Goal: Task Accomplishment & Management: Use online tool/utility

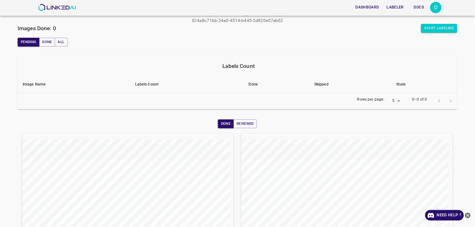
scroll to position [8, 0]
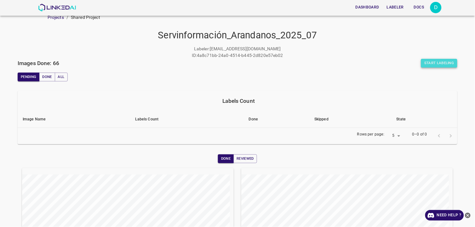
click at [426, 61] on button "Start Labeling" at bounding box center [439, 63] width 36 height 9
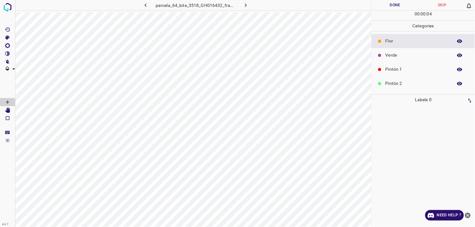
click at [413, 55] on p "Verde" at bounding box center [417, 55] width 64 height 7
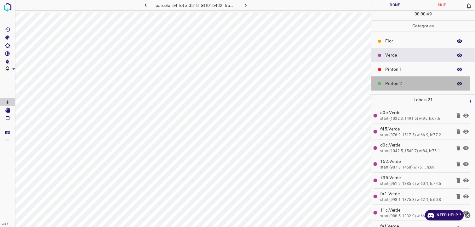
click at [397, 86] on p "Pintón 2" at bounding box center [417, 83] width 64 height 7
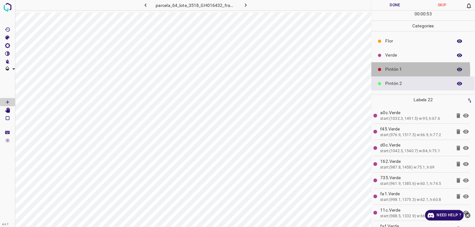
click at [395, 71] on p "Pintón 1" at bounding box center [417, 69] width 64 height 7
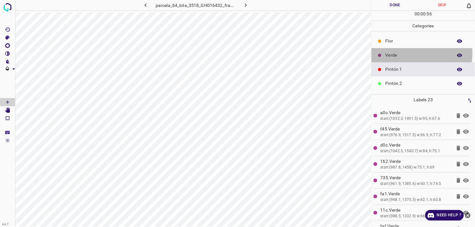
click at [422, 54] on p "Verde" at bounding box center [417, 55] width 64 height 7
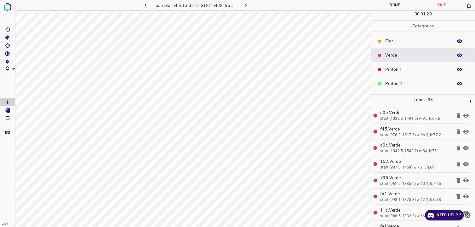
click at [382, 75] on div "Pintón 1" at bounding box center [423, 69] width 103 height 14
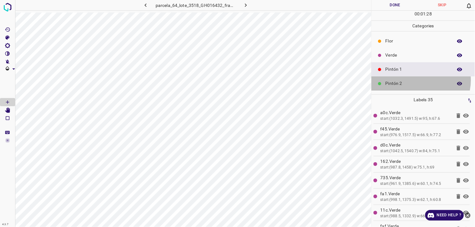
click at [420, 81] on p "Pintón 2" at bounding box center [417, 83] width 64 height 7
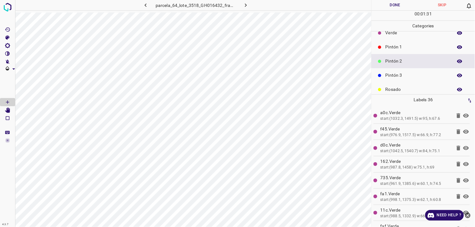
scroll to position [35, 0]
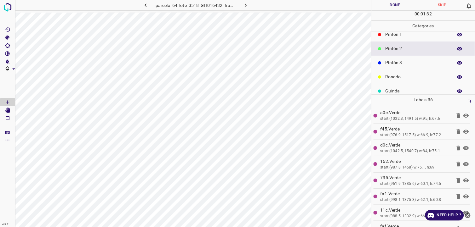
click at [420, 63] on p "Pintón 3" at bounding box center [417, 63] width 64 height 7
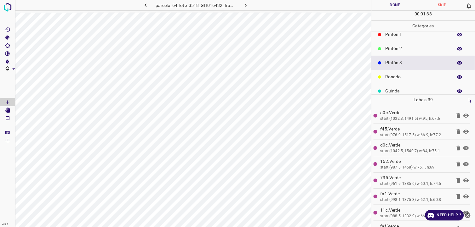
click at [397, 41] on div "Pintón 1" at bounding box center [423, 34] width 103 height 14
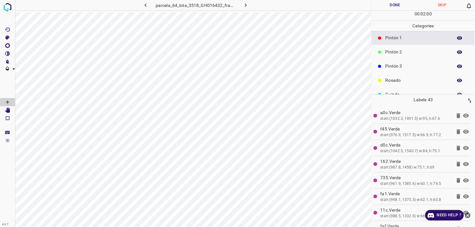
scroll to position [20, 0]
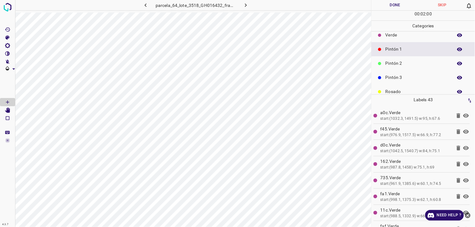
click at [396, 73] on div "Pintón 3" at bounding box center [423, 78] width 103 height 14
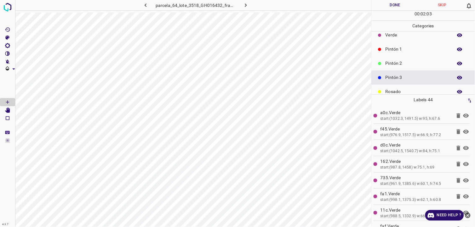
click at [391, 50] on p "Pintón 1" at bounding box center [417, 49] width 64 height 7
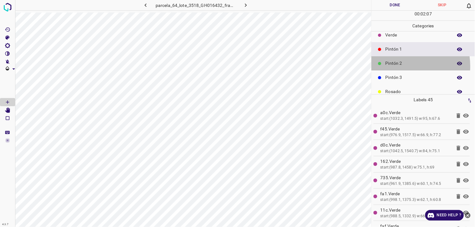
click at [397, 66] on p "Pintón 2" at bounding box center [417, 63] width 64 height 7
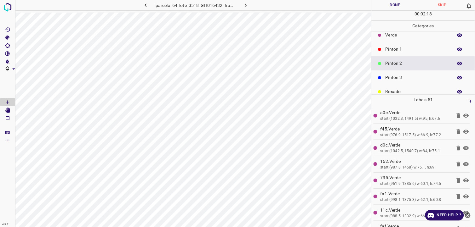
click at [425, 49] on p "Pintón 1" at bounding box center [417, 49] width 64 height 7
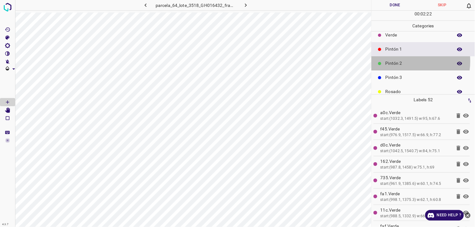
click at [401, 61] on p "Pintón 2" at bounding box center [417, 63] width 64 height 7
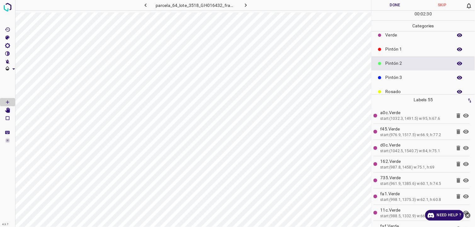
drag, startPoint x: 413, startPoint y: 83, endPoint x: 404, endPoint y: 80, distance: 10.1
click at [413, 82] on div "Pintón 3" at bounding box center [423, 78] width 103 height 14
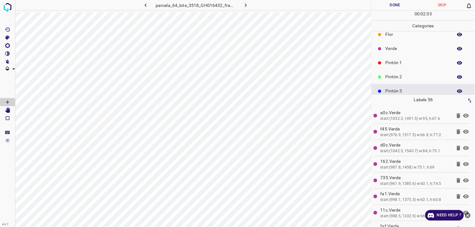
scroll to position [0, 0]
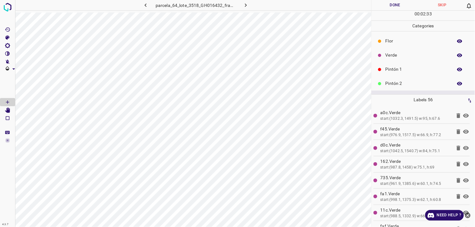
click at [409, 54] on p "Verde" at bounding box center [417, 55] width 64 height 7
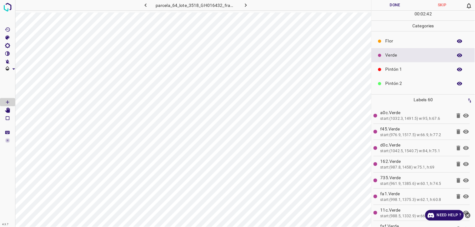
drag, startPoint x: 403, startPoint y: 79, endPoint x: 395, endPoint y: 83, distance: 9.2
click at [402, 80] on div "Pintón 2" at bounding box center [423, 84] width 103 height 14
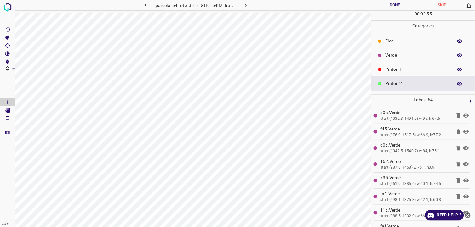
scroll to position [35, 0]
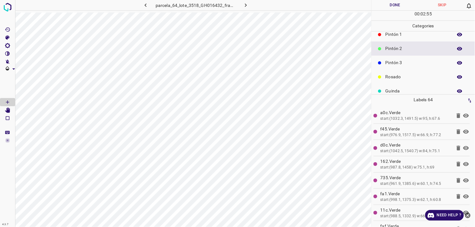
click at [415, 60] on p "Pintón 3" at bounding box center [417, 63] width 64 height 7
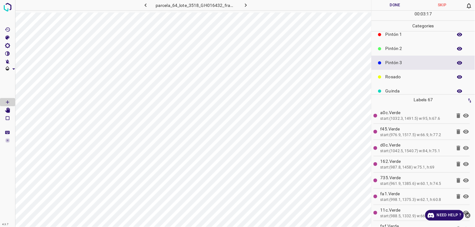
click at [424, 46] on p "Pintón 2" at bounding box center [417, 48] width 64 height 7
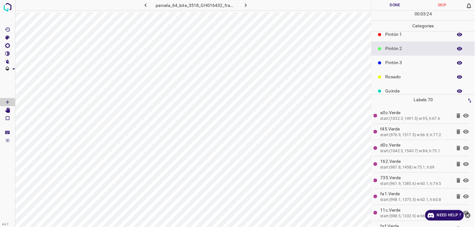
click at [409, 40] on div "Pintón 1" at bounding box center [423, 34] width 103 height 14
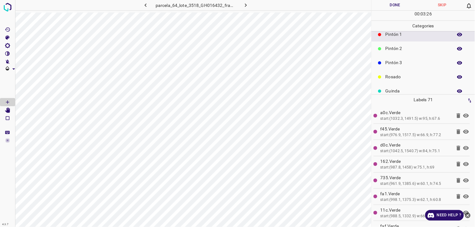
scroll to position [55, 0]
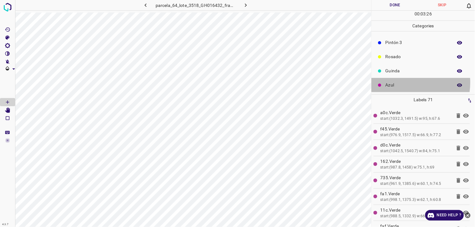
click at [398, 83] on p "Azul" at bounding box center [417, 85] width 64 height 7
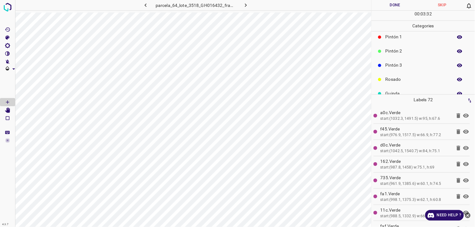
scroll to position [20, 0]
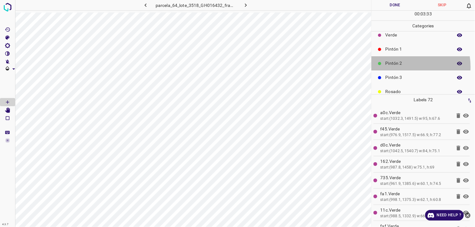
click at [400, 67] on div "Pintón 2" at bounding box center [423, 63] width 103 height 14
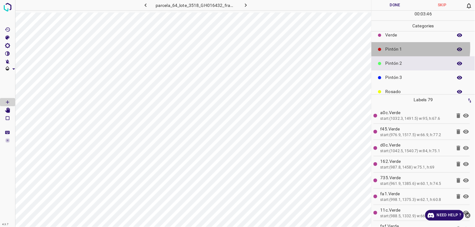
click at [394, 47] on p "Pintón 1" at bounding box center [417, 49] width 64 height 7
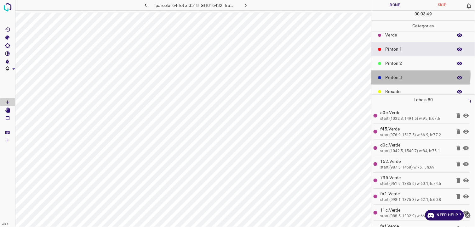
click at [406, 75] on p "Pintón 3" at bounding box center [417, 77] width 64 height 7
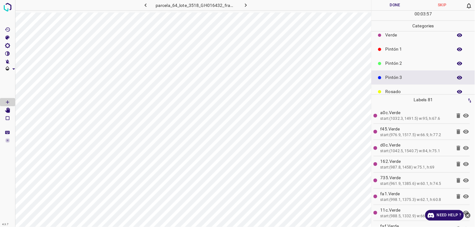
click at [409, 66] on p "Pintón 2" at bounding box center [417, 63] width 64 height 7
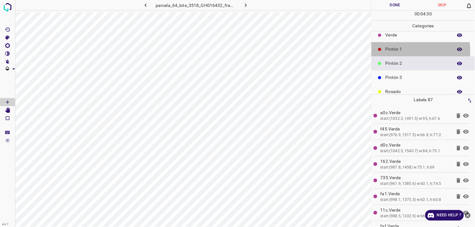
click at [399, 51] on p "Pintón 1" at bounding box center [417, 49] width 64 height 7
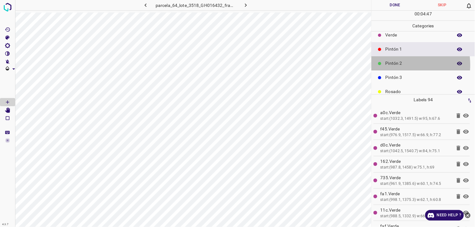
click at [389, 65] on p "Pintón 2" at bounding box center [417, 63] width 64 height 7
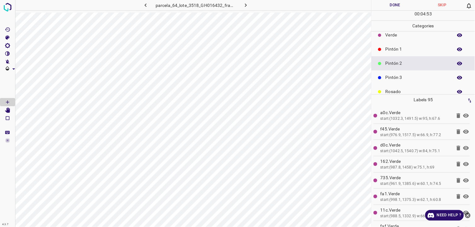
click at [399, 48] on p "Pintón 1" at bounding box center [417, 49] width 64 height 7
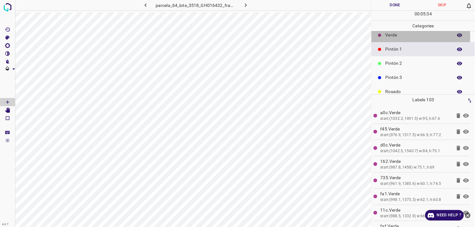
click at [408, 37] on p "Verde" at bounding box center [417, 35] width 64 height 7
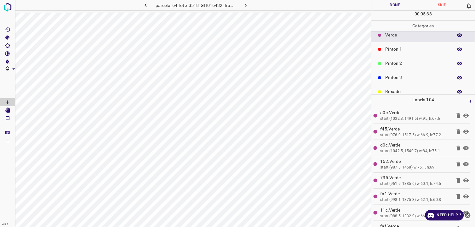
scroll to position [55, 0]
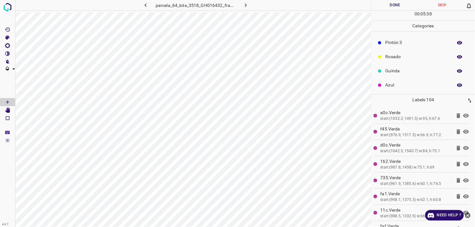
click at [402, 60] on div "Rosado" at bounding box center [423, 57] width 103 height 14
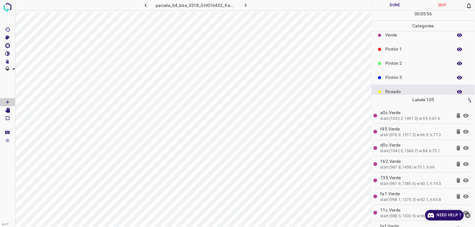
click at [400, 65] on p "Pintón 2" at bounding box center [417, 63] width 64 height 7
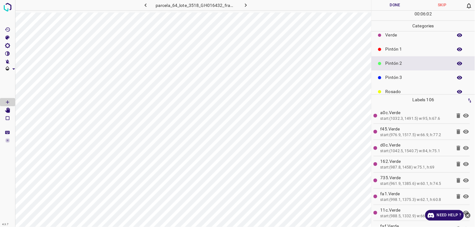
scroll to position [55, 0]
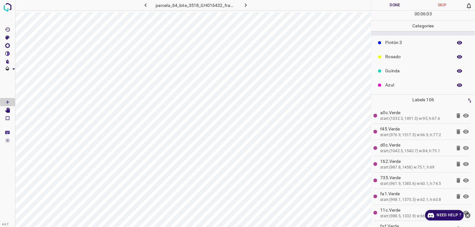
click at [408, 86] on p "Azul" at bounding box center [417, 85] width 64 height 7
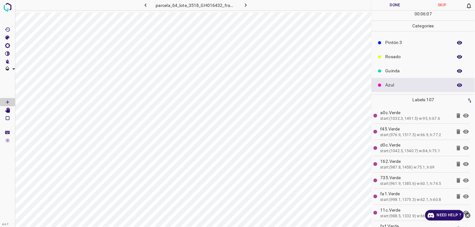
scroll to position [20, 0]
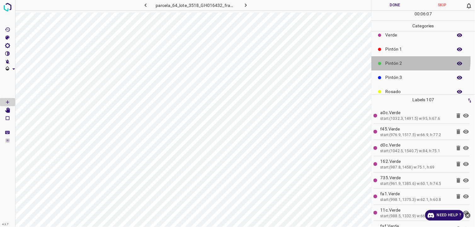
click at [401, 60] on p "Pintón 2" at bounding box center [417, 63] width 64 height 7
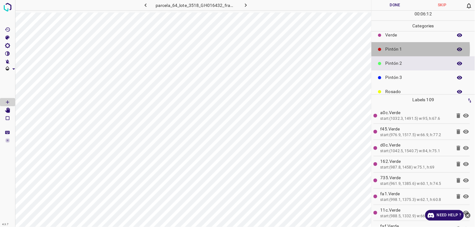
click at [396, 49] on p "Pintón 1" at bounding box center [417, 49] width 64 height 7
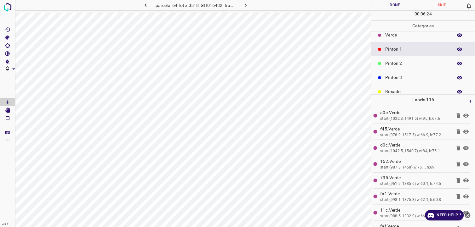
click at [414, 62] on p "Pintón 2" at bounding box center [417, 63] width 64 height 7
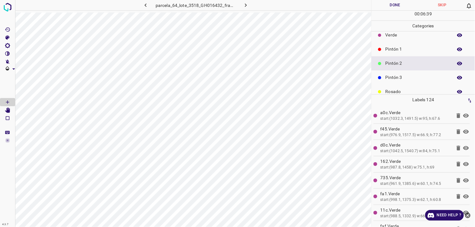
click at [402, 49] on p "Pintón 1" at bounding box center [417, 49] width 64 height 7
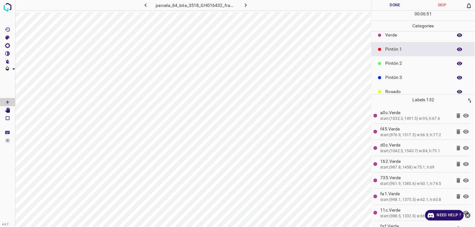
click at [404, 66] on p "Pintón 2" at bounding box center [417, 63] width 64 height 7
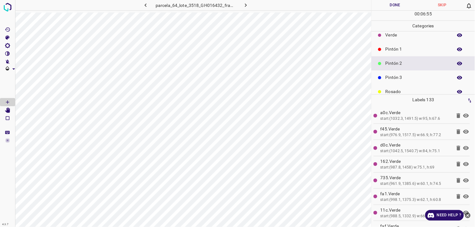
click at [399, 72] on div "Pintón 3" at bounding box center [423, 78] width 103 height 14
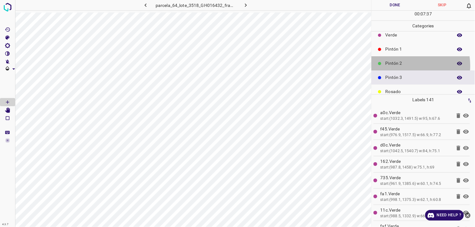
click at [407, 66] on p "Pintón 2" at bounding box center [417, 63] width 64 height 7
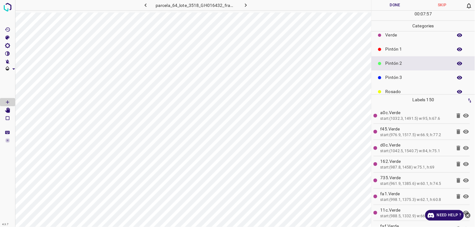
click at [407, 45] on div "Pintón 1" at bounding box center [423, 49] width 103 height 14
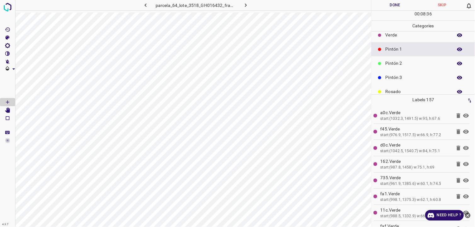
click at [423, 60] on div "Pintón 2" at bounding box center [423, 63] width 103 height 14
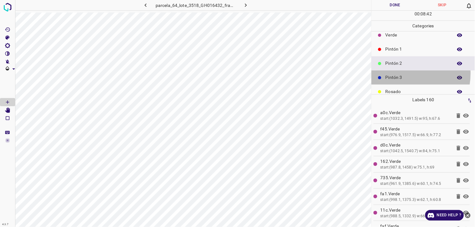
click at [396, 73] on div "Pintón 3" at bounding box center [423, 78] width 103 height 14
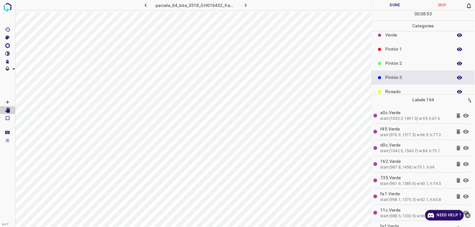
click at [391, 43] on div "Pintón 1" at bounding box center [423, 49] width 103 height 14
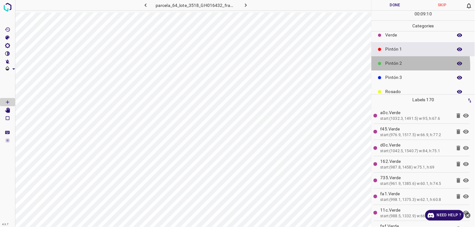
click at [382, 66] on div at bounding box center [380, 63] width 6 height 6
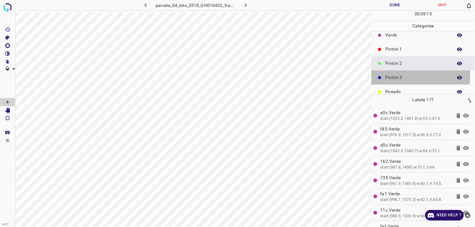
click at [412, 76] on p "Pintón 3" at bounding box center [417, 77] width 64 height 7
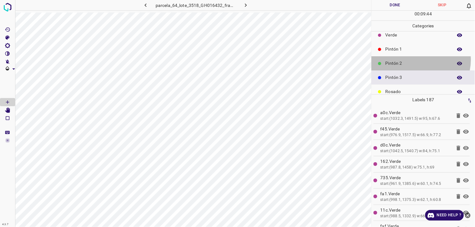
click at [418, 60] on p "Pintón 2" at bounding box center [417, 63] width 64 height 7
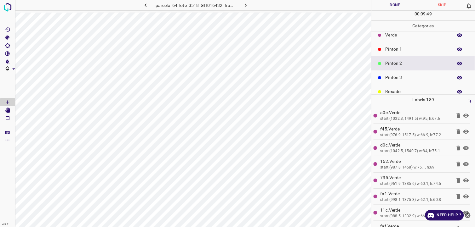
click at [388, 73] on div "Pintón 3" at bounding box center [423, 78] width 103 height 14
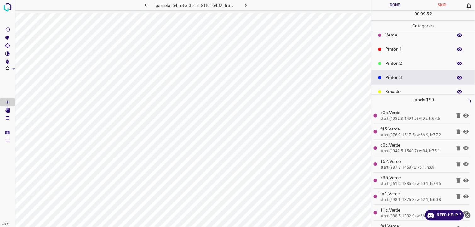
click at [409, 51] on p "Pintón 1" at bounding box center [417, 49] width 64 height 7
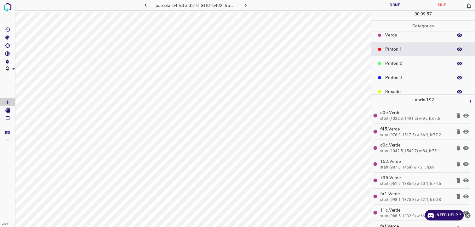
click at [435, 58] on div "Pintón 2" at bounding box center [423, 63] width 103 height 14
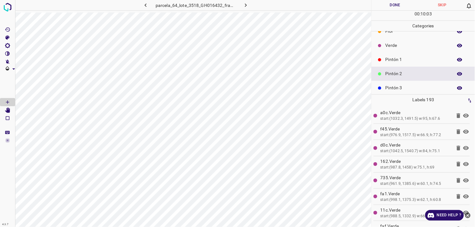
scroll to position [0, 0]
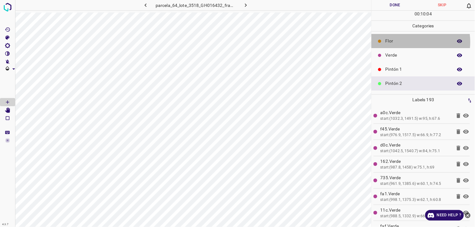
drag, startPoint x: 402, startPoint y: 42, endPoint x: 399, endPoint y: 43, distance: 3.2
click at [399, 43] on p "Flor" at bounding box center [417, 41] width 64 height 7
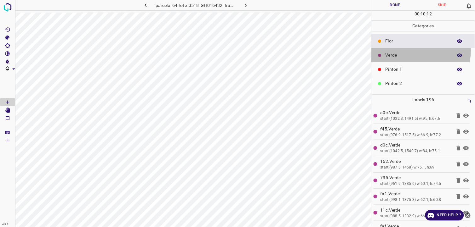
click at [412, 51] on div "Verde" at bounding box center [423, 55] width 103 height 14
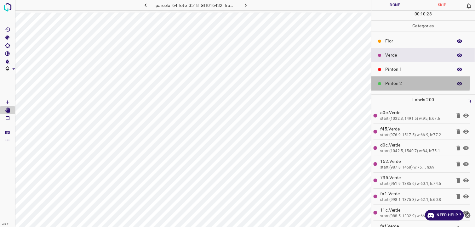
click at [388, 80] on p "Pintón 2" at bounding box center [417, 83] width 64 height 7
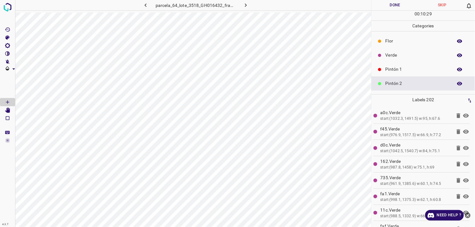
click at [408, 58] on p "Verde" at bounding box center [417, 55] width 64 height 7
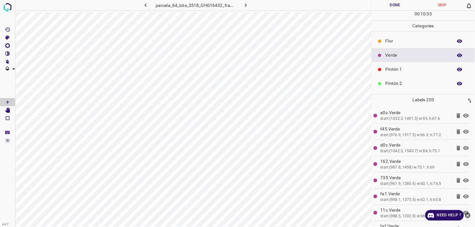
click at [388, 84] on p "Pintón 2" at bounding box center [417, 83] width 64 height 7
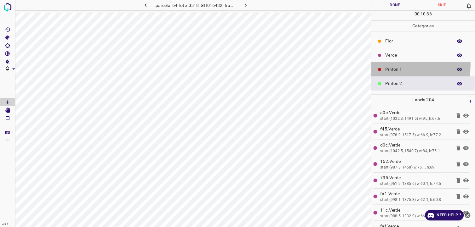
click at [389, 66] on div "Pintón 1" at bounding box center [423, 69] width 103 height 14
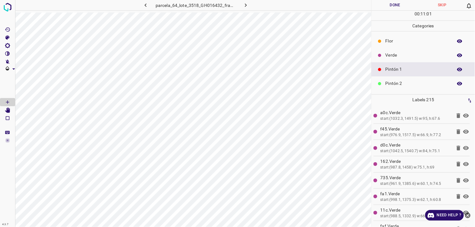
click at [413, 80] on div "Pintón 2" at bounding box center [423, 84] width 103 height 14
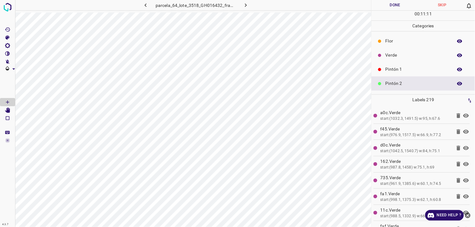
click at [397, 70] on p "Pintón 1" at bounding box center [417, 69] width 64 height 7
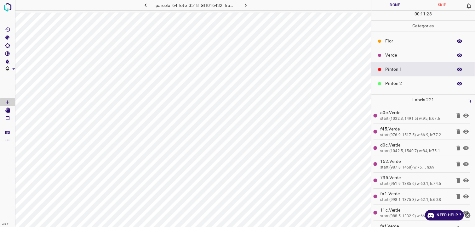
click at [418, 58] on p "Verde" at bounding box center [417, 55] width 64 height 7
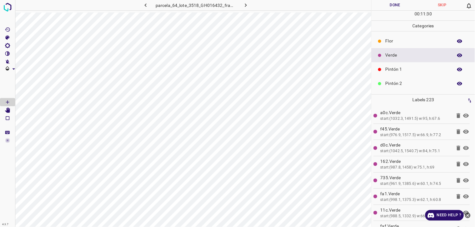
click at [397, 40] on p "Flor" at bounding box center [417, 41] width 64 height 7
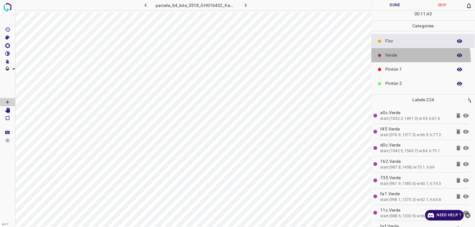
click at [406, 61] on div "Verde" at bounding box center [423, 55] width 103 height 14
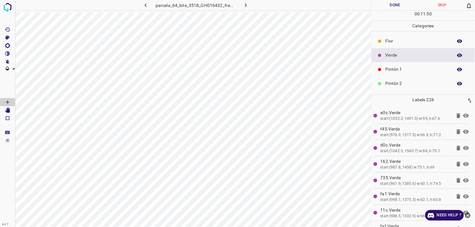
click at [410, 73] on p "Pintón 1" at bounding box center [417, 69] width 64 height 7
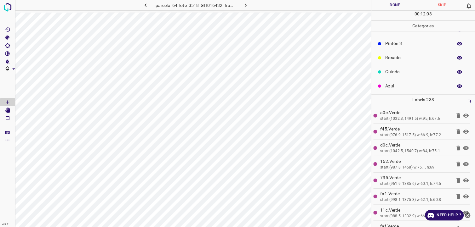
scroll to position [55, 0]
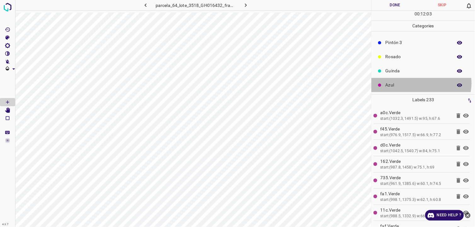
click at [420, 84] on p "Azul" at bounding box center [417, 85] width 64 height 7
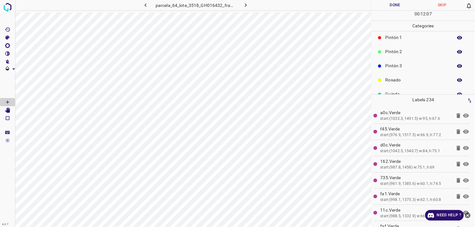
scroll to position [20, 0]
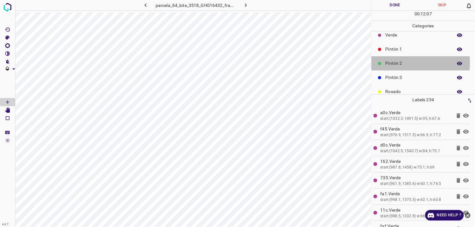
click at [401, 64] on p "Pintón 2" at bounding box center [417, 63] width 64 height 7
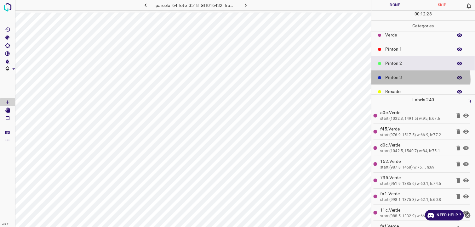
drag, startPoint x: 419, startPoint y: 79, endPoint x: 414, endPoint y: 80, distance: 4.7
click at [414, 80] on p "Pintón 3" at bounding box center [417, 77] width 64 height 7
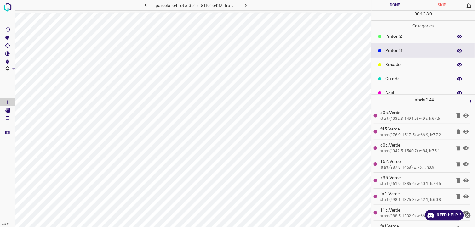
scroll to position [55, 0]
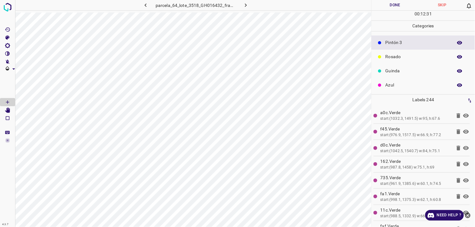
click at [407, 83] on p "Azul" at bounding box center [417, 85] width 64 height 7
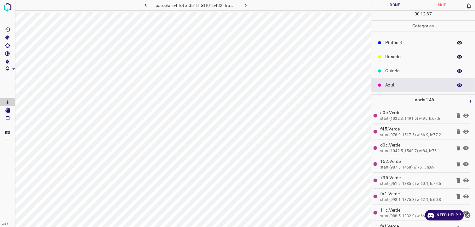
click at [398, 59] on p "Rosado" at bounding box center [417, 57] width 64 height 7
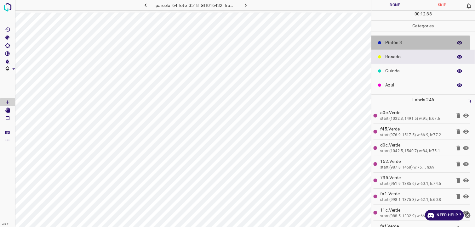
drag, startPoint x: 402, startPoint y: 45, endPoint x: 396, endPoint y: 50, distance: 8.0
click at [402, 43] on p "Pintón 3" at bounding box center [417, 42] width 64 height 7
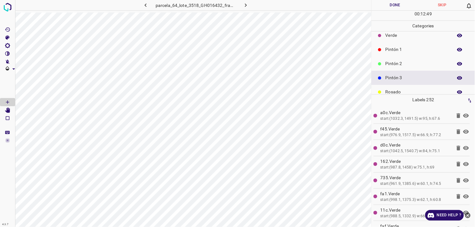
scroll to position [0, 0]
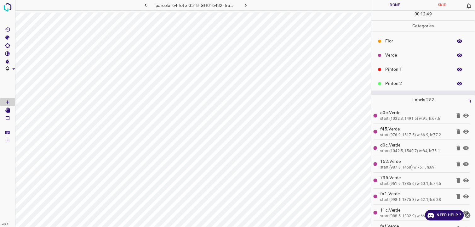
click at [394, 43] on p "Flor" at bounding box center [417, 41] width 64 height 7
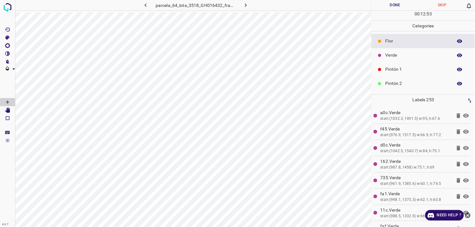
click at [403, 86] on p "Pintón 2" at bounding box center [417, 83] width 64 height 7
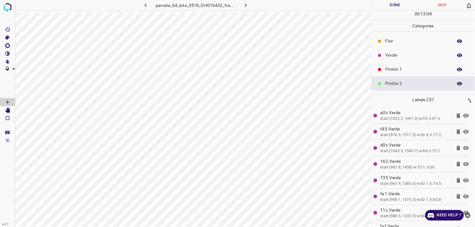
click at [395, 71] on p "Pintón 1" at bounding box center [417, 69] width 64 height 7
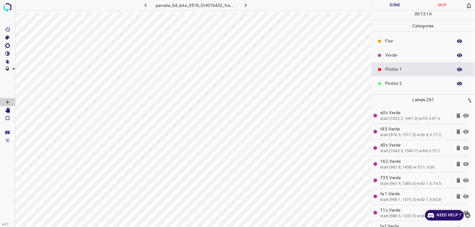
drag, startPoint x: 440, startPoint y: 83, endPoint x: 437, endPoint y: 83, distance: 3.5
click at [437, 83] on p "Pintón 2" at bounding box center [417, 83] width 64 height 7
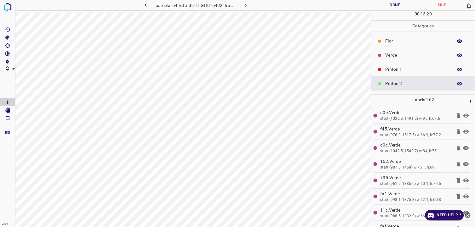
scroll to position [35, 0]
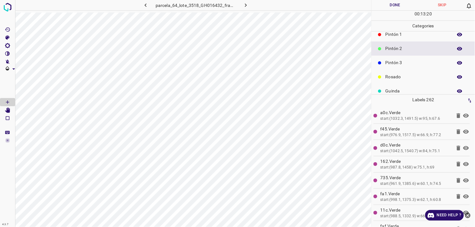
click at [407, 62] on p "Pintón 3" at bounding box center [417, 63] width 64 height 7
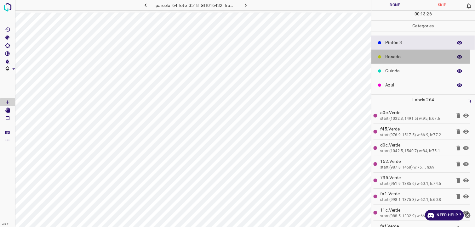
click at [404, 58] on p "Rosado" at bounding box center [417, 57] width 64 height 7
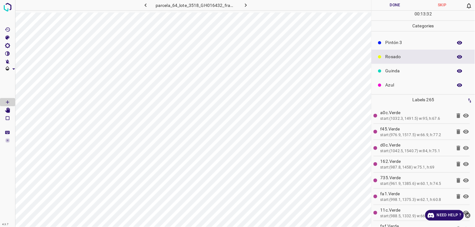
scroll to position [20, 0]
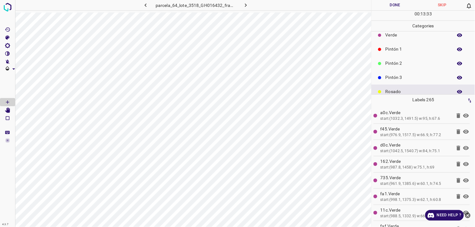
click at [408, 49] on p "Pintón 1" at bounding box center [417, 49] width 64 height 7
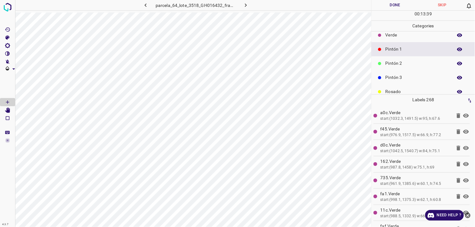
click at [413, 63] on p "Pintón 2" at bounding box center [417, 63] width 64 height 7
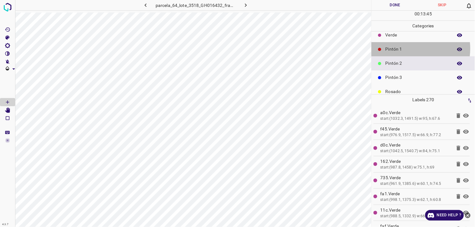
click at [407, 48] on p "Pintón 1" at bounding box center [417, 49] width 64 height 7
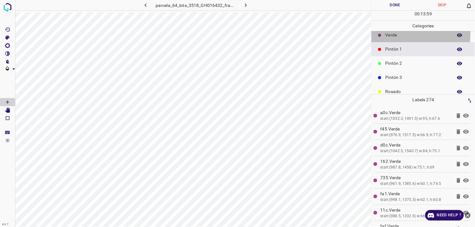
click at [399, 32] on p "Verde" at bounding box center [417, 35] width 64 height 7
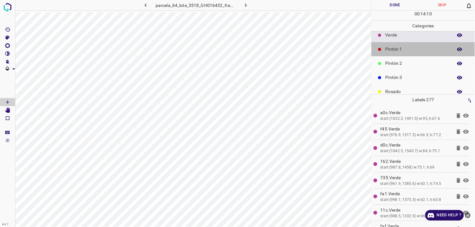
click at [425, 51] on p "Pintón 1" at bounding box center [417, 49] width 64 height 7
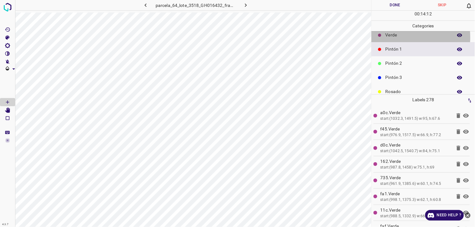
click at [385, 37] on p "Verde" at bounding box center [417, 35] width 64 height 7
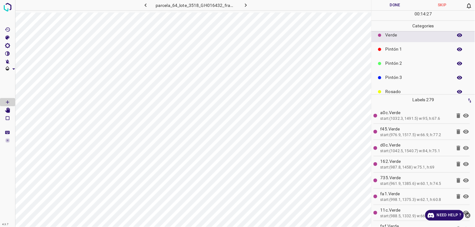
click at [407, 52] on p "Pintón 1" at bounding box center [417, 49] width 64 height 7
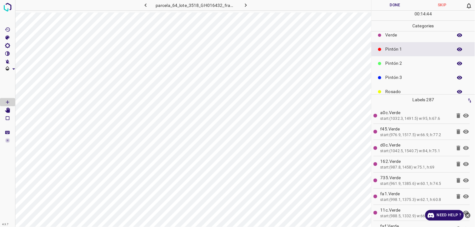
scroll to position [55, 0]
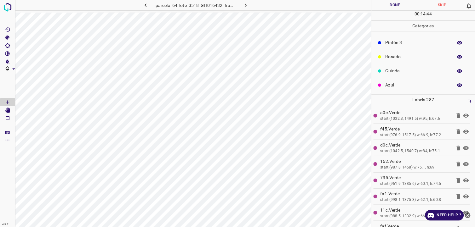
click at [401, 83] on p "Azul" at bounding box center [417, 85] width 64 height 7
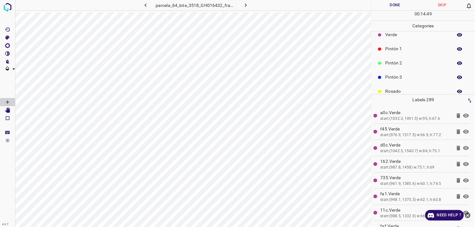
scroll to position [20, 0]
click at [401, 73] on div "Pintón 3" at bounding box center [423, 78] width 103 height 14
click at [398, 60] on div "Pintón 2" at bounding box center [423, 63] width 103 height 14
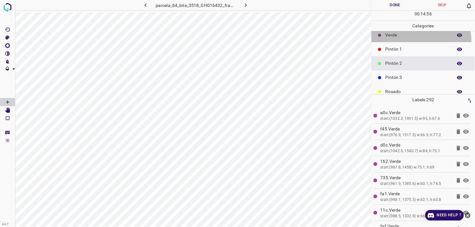
click at [420, 41] on div "Verde" at bounding box center [423, 35] width 103 height 14
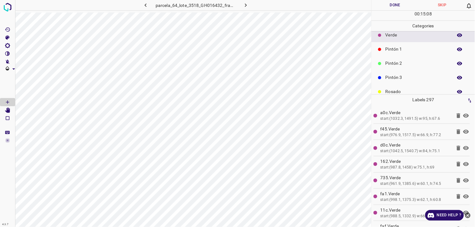
scroll to position [55, 0]
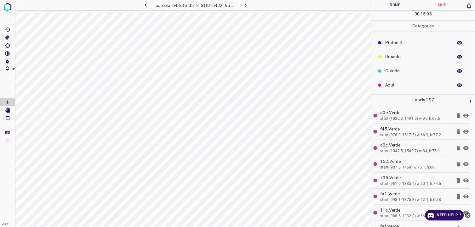
click at [394, 61] on div "Rosado" at bounding box center [423, 57] width 103 height 14
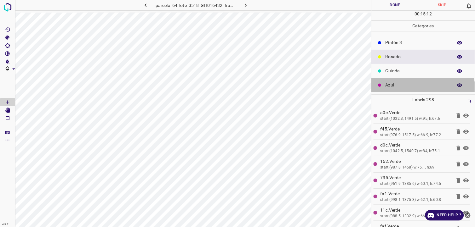
click at [421, 92] on div "Azul" at bounding box center [423, 85] width 103 height 14
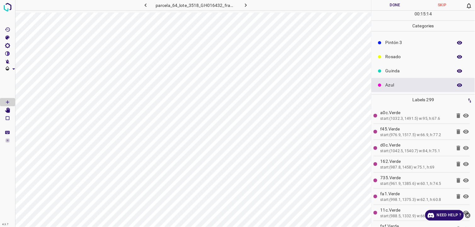
scroll to position [20, 0]
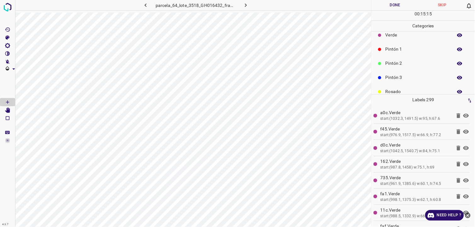
click at [410, 61] on p "Pintón 2" at bounding box center [417, 63] width 64 height 7
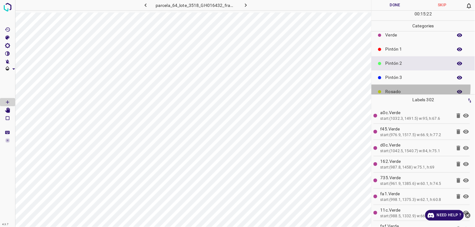
click at [404, 87] on div "Rosado" at bounding box center [423, 92] width 103 height 14
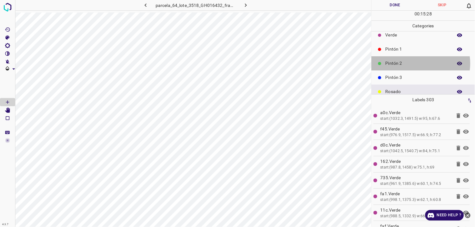
drag, startPoint x: 418, startPoint y: 63, endPoint x: 407, endPoint y: 64, distance: 10.7
click at [416, 63] on p "Pintón 2" at bounding box center [417, 63] width 64 height 7
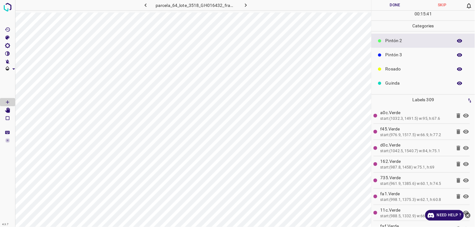
scroll to position [55, 0]
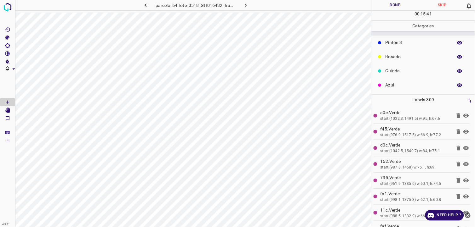
click at [411, 82] on p "Azul" at bounding box center [417, 85] width 64 height 7
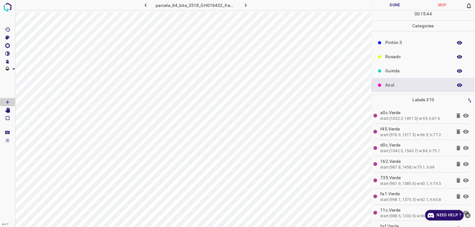
drag, startPoint x: 421, startPoint y: 68, endPoint x: 417, endPoint y: 69, distance: 3.8
click at [417, 69] on p "Guinda" at bounding box center [417, 71] width 64 height 7
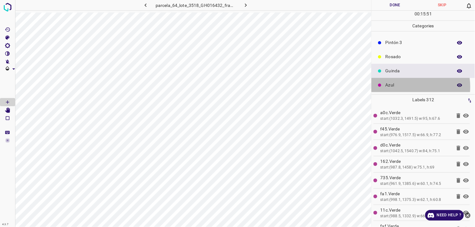
click at [405, 87] on p "Azul" at bounding box center [417, 85] width 64 height 7
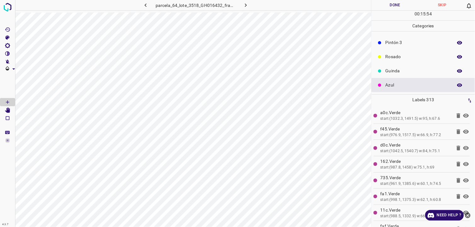
scroll to position [20, 0]
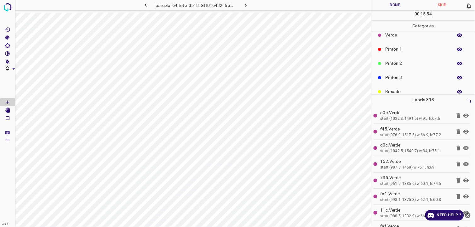
click at [421, 69] on div "Pintón 2" at bounding box center [423, 63] width 103 height 14
drag, startPoint x: 409, startPoint y: 74, endPoint x: 405, endPoint y: 76, distance: 4.4
click at [405, 76] on p "Pintón 3" at bounding box center [417, 77] width 64 height 7
click at [392, 51] on p "Pintón 1" at bounding box center [417, 49] width 64 height 7
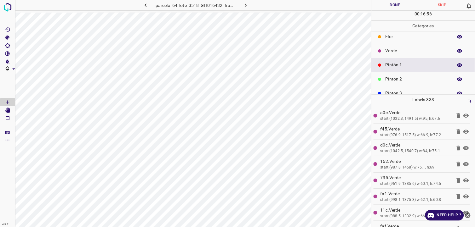
scroll to position [0, 0]
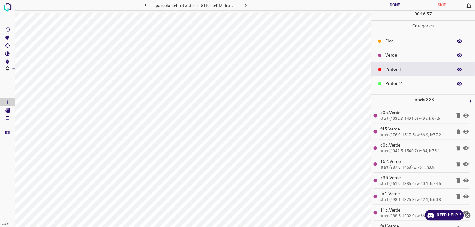
click at [408, 50] on div "Verde" at bounding box center [423, 55] width 103 height 14
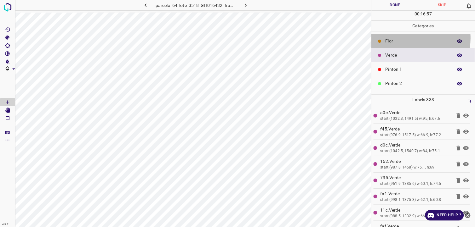
click at [402, 38] on p "Flor" at bounding box center [417, 41] width 64 height 7
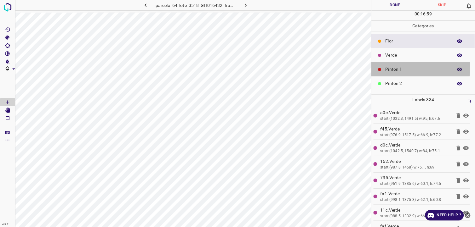
click at [394, 66] on p "Pintón 1" at bounding box center [417, 69] width 64 height 7
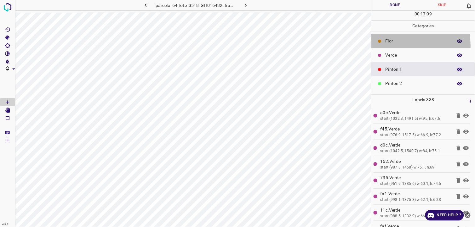
click at [396, 46] on div "Flor" at bounding box center [423, 41] width 103 height 14
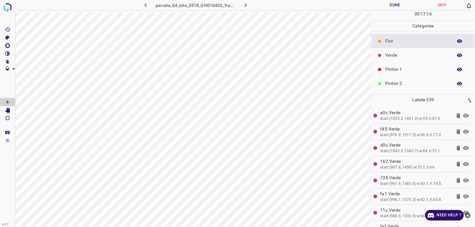
click at [405, 80] on div "Pintón 2" at bounding box center [423, 84] width 103 height 14
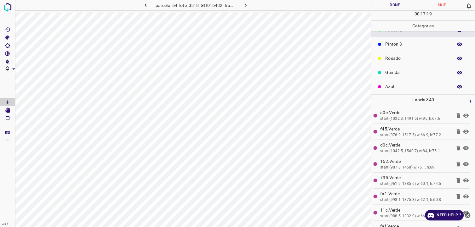
scroll to position [55, 0]
click at [395, 84] on p "Azul" at bounding box center [417, 85] width 64 height 7
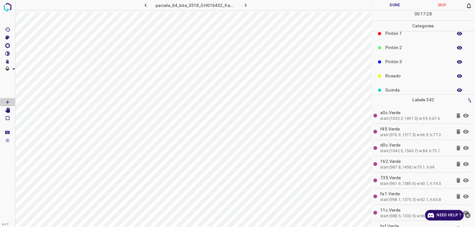
scroll to position [20, 0]
click at [407, 64] on p "Pintón 2" at bounding box center [417, 63] width 64 height 7
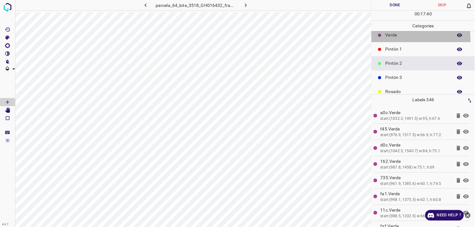
drag, startPoint x: 398, startPoint y: 40, endPoint x: 381, endPoint y: 51, distance: 20.4
click at [398, 43] on ul "Flor Verde Pintón 1 Pintón 2 Pintón 3 Rosado Guinda Azul" at bounding box center [423, 70] width 103 height 118
click at [421, 51] on p "Pintón 1" at bounding box center [417, 49] width 64 height 7
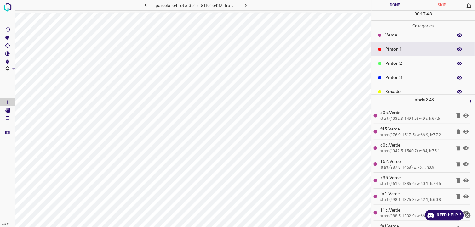
click at [413, 77] on p "Pintón 3" at bounding box center [417, 77] width 64 height 7
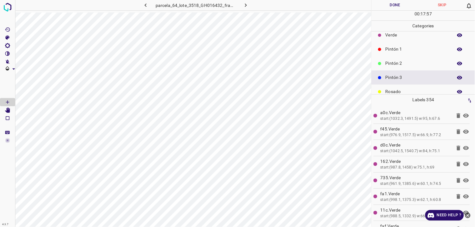
click at [396, 52] on p "Pintón 1" at bounding box center [417, 49] width 64 height 7
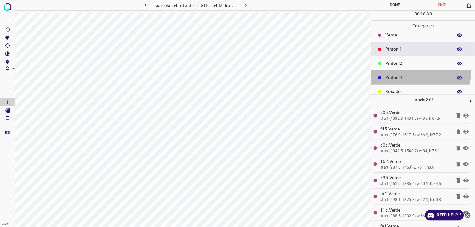
click at [417, 73] on div "Pintón 3" at bounding box center [423, 78] width 103 height 14
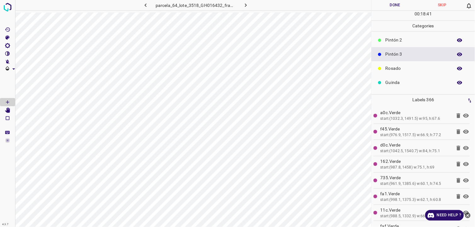
scroll to position [55, 0]
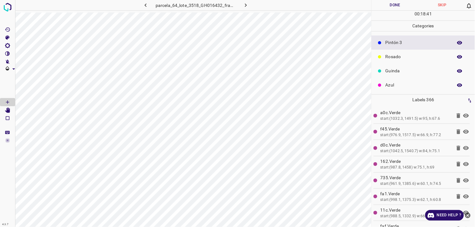
click at [402, 78] on div "Azul" at bounding box center [423, 85] width 103 height 14
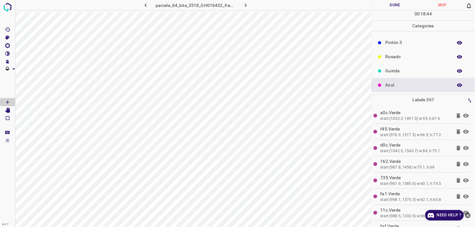
click at [413, 59] on p "Rosado" at bounding box center [417, 57] width 64 height 7
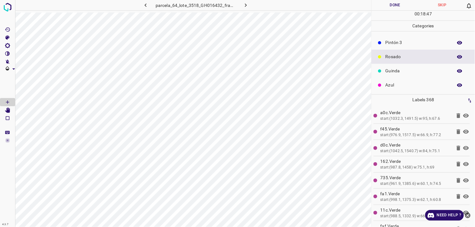
click at [396, 44] on p "Pintón 3" at bounding box center [417, 42] width 64 height 7
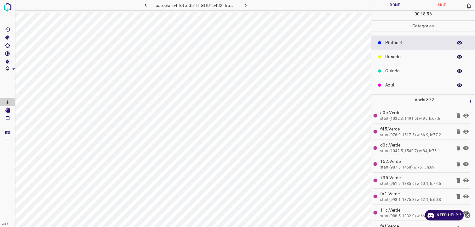
scroll to position [20, 0]
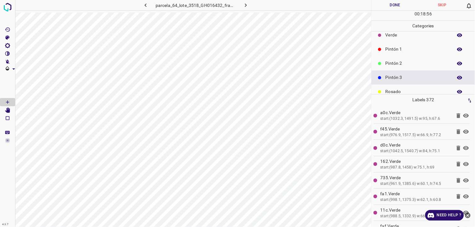
click at [404, 53] on div "Pintón 1" at bounding box center [423, 49] width 103 height 14
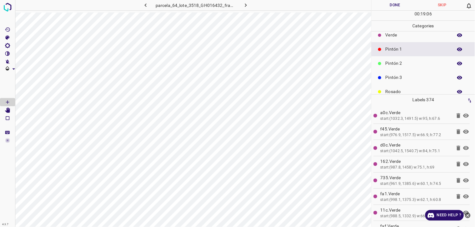
drag, startPoint x: 394, startPoint y: 66, endPoint x: 389, endPoint y: 67, distance: 5.1
click at [389, 67] on div "Pintón 2" at bounding box center [423, 63] width 103 height 14
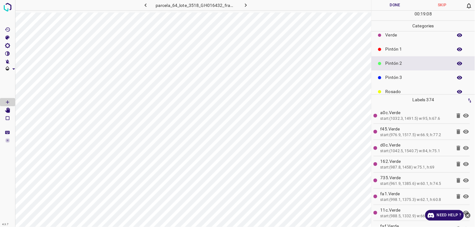
click at [412, 82] on div "Pintón 3" at bounding box center [423, 78] width 103 height 14
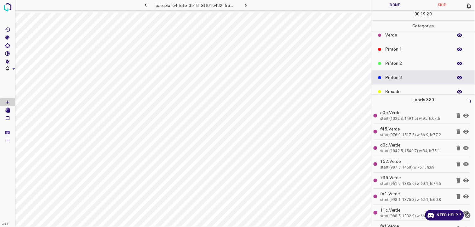
click at [396, 36] on p "Verde" at bounding box center [417, 35] width 64 height 7
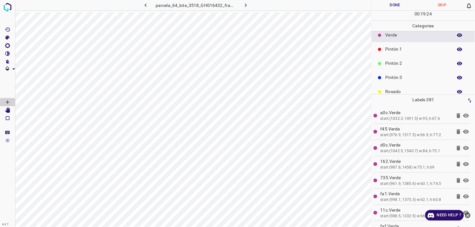
click at [409, 71] on div "Pintón 3" at bounding box center [423, 78] width 103 height 14
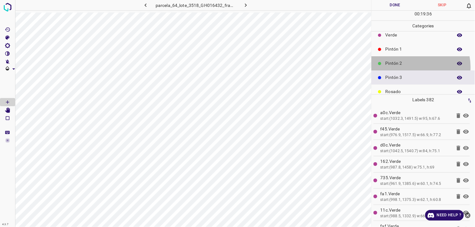
click at [413, 67] on div "Pintón 2" at bounding box center [423, 63] width 103 height 14
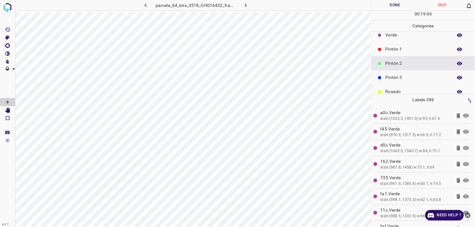
click at [396, 77] on p "Pintón 3" at bounding box center [417, 77] width 64 height 7
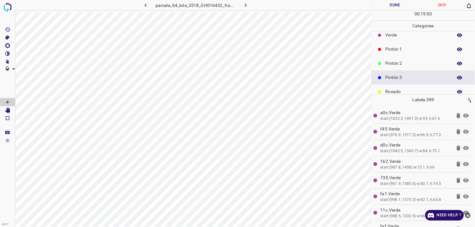
click at [408, 62] on p "Pintón 2" at bounding box center [417, 63] width 64 height 7
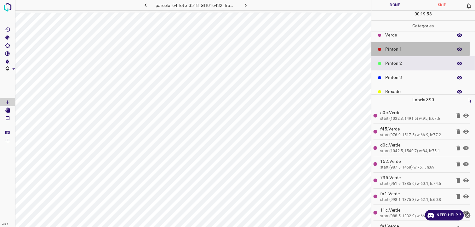
click at [395, 48] on p "Pintón 1" at bounding box center [417, 49] width 64 height 7
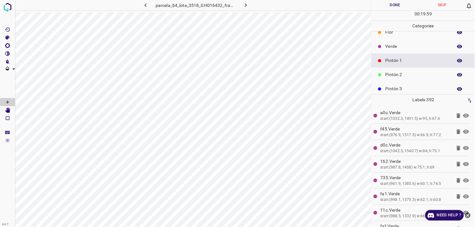
scroll to position [0, 0]
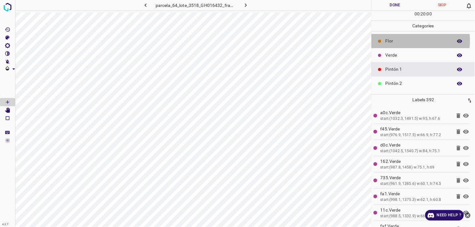
drag, startPoint x: 400, startPoint y: 41, endPoint x: 397, endPoint y: 43, distance: 3.2
click at [397, 43] on p "Flor" at bounding box center [417, 41] width 64 height 7
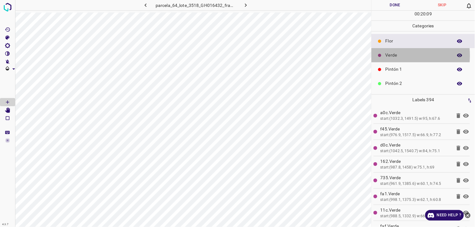
click at [388, 56] on p "Verde" at bounding box center [417, 55] width 64 height 7
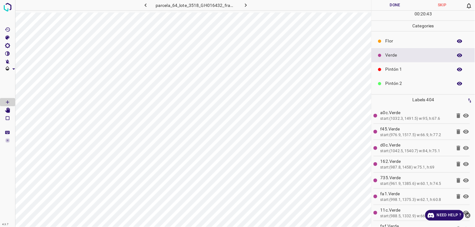
drag, startPoint x: 414, startPoint y: 73, endPoint x: 395, endPoint y: 75, distance: 19.0
click at [413, 73] on div "Pintón 1" at bounding box center [423, 69] width 103 height 14
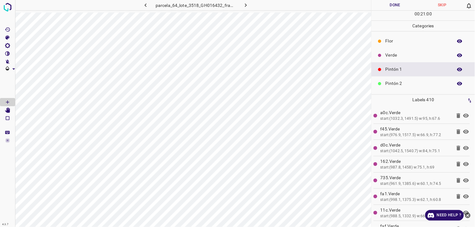
click at [417, 40] on p "Flor" at bounding box center [417, 41] width 64 height 7
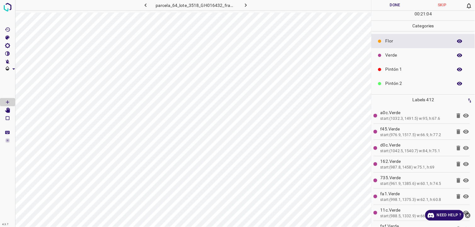
click at [429, 63] on div "Pintón 1" at bounding box center [423, 69] width 103 height 14
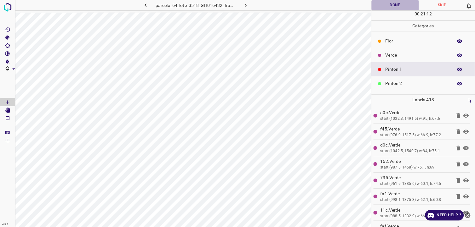
click at [392, 7] on button "Done" at bounding box center [395, 5] width 47 height 10
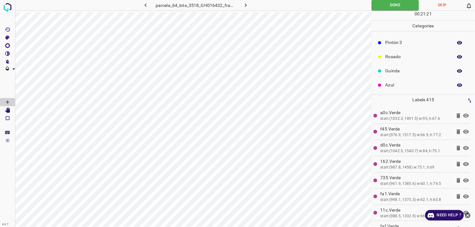
click at [394, 62] on div "Rosado" at bounding box center [423, 57] width 103 height 14
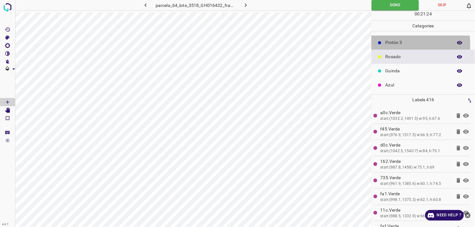
click at [391, 45] on p "Pintón 3" at bounding box center [417, 42] width 64 height 7
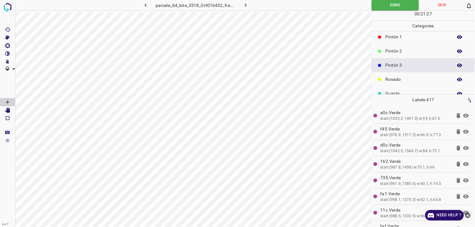
scroll to position [20, 0]
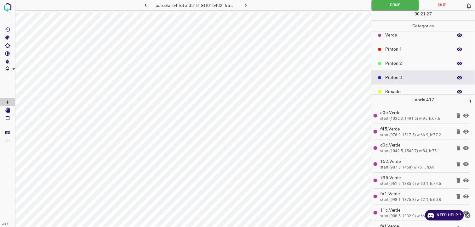
click at [408, 52] on p "Pintón 1" at bounding box center [417, 49] width 64 height 7
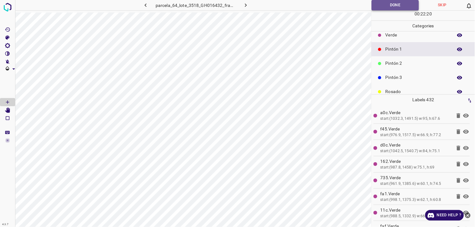
click at [389, 3] on button "Done" at bounding box center [395, 5] width 47 height 10
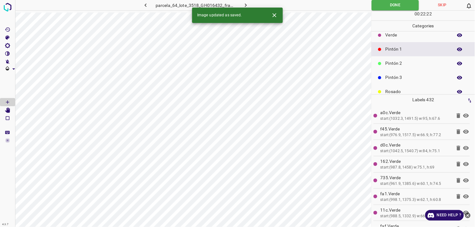
click at [247, 3] on icon "button" at bounding box center [245, 5] width 7 height 7
